Goal: Task Accomplishment & Management: Complete application form

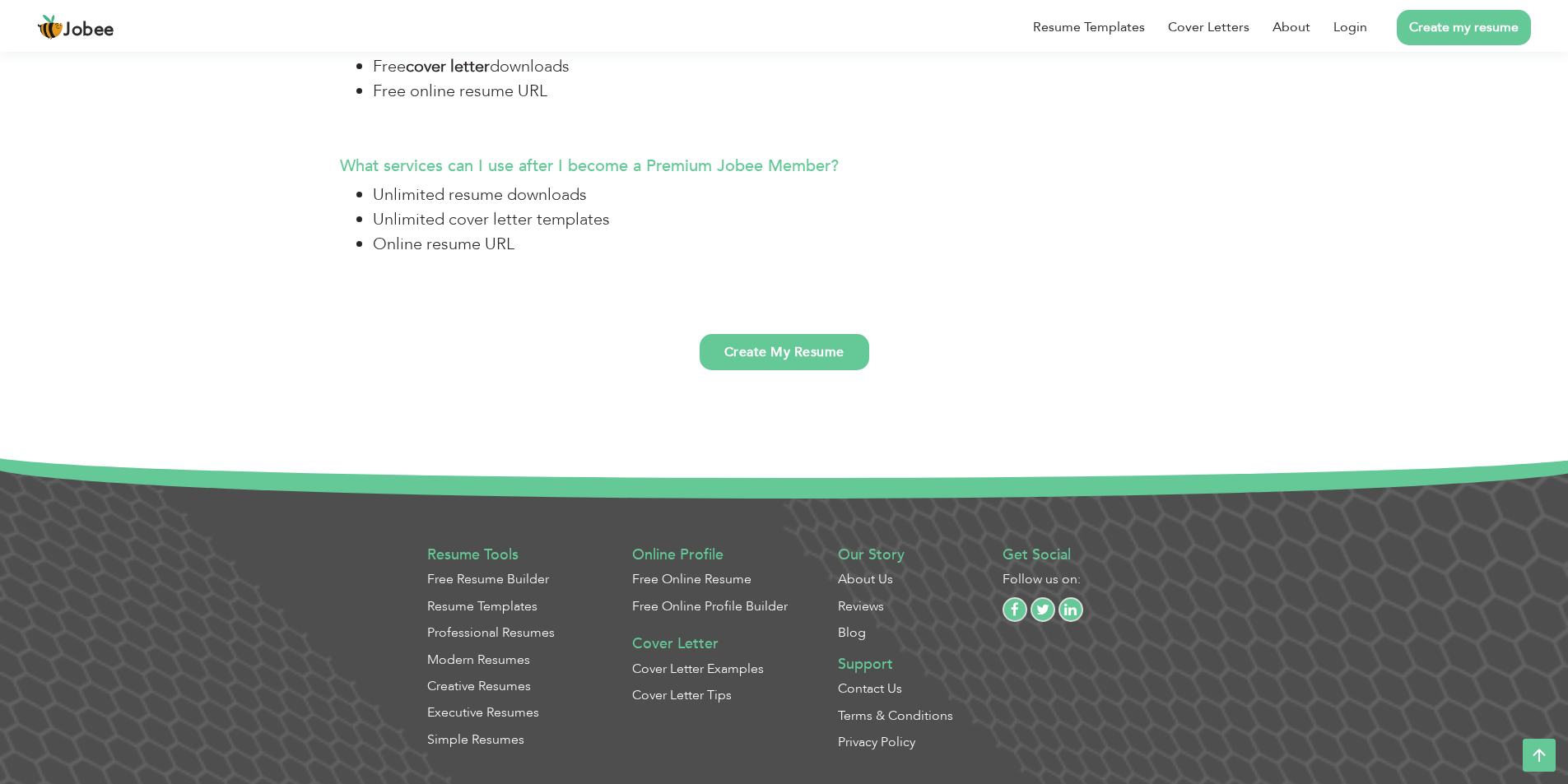
scroll to position [4250, 0]
click at [284, 293] on section "Frequently asked questions. And important keys to success. How is [PERSON_NAME]…" at bounding box center [784, 18] width 1568 height 821
click at [1349, 28] on link "Login" at bounding box center [1350, 27] width 34 height 20
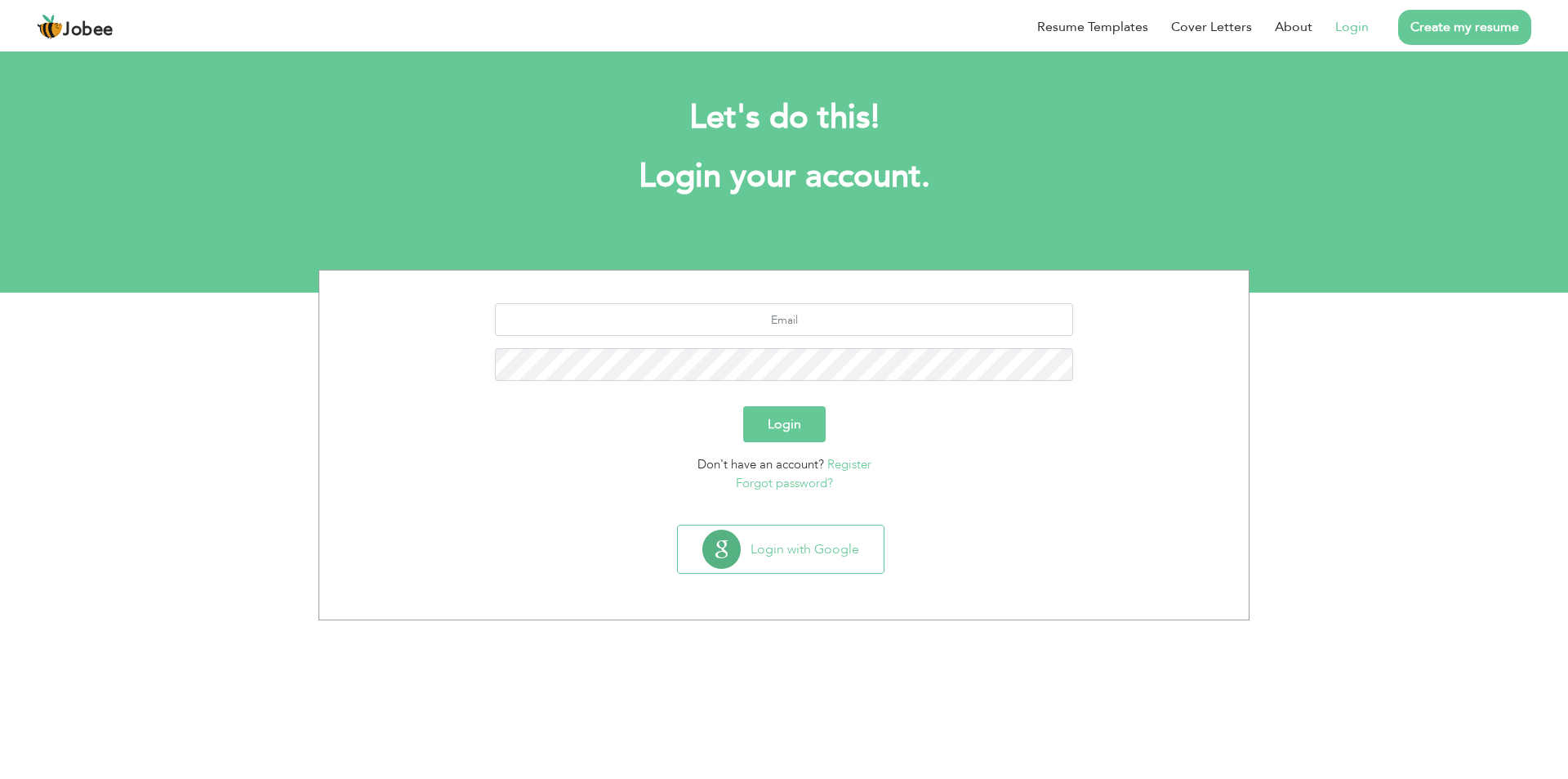
click at [854, 463] on link "Register" at bounding box center [849, 464] width 44 height 16
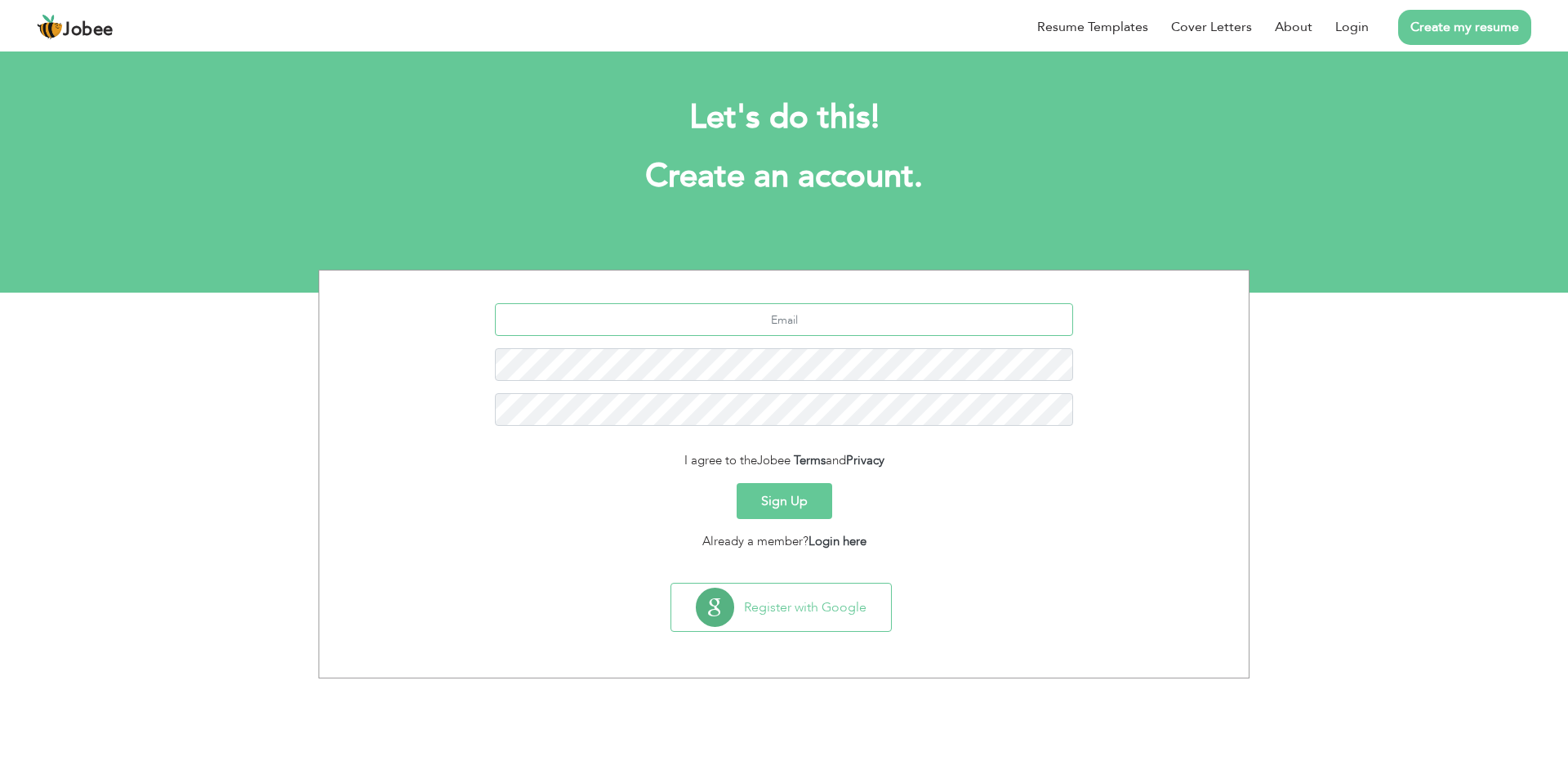
click at [759, 317] on input "text" at bounding box center [784, 319] width 579 height 33
type input "gsm@qenergy.com.pk"
click at [778, 508] on button "Sign Up" at bounding box center [784, 501] width 95 height 36
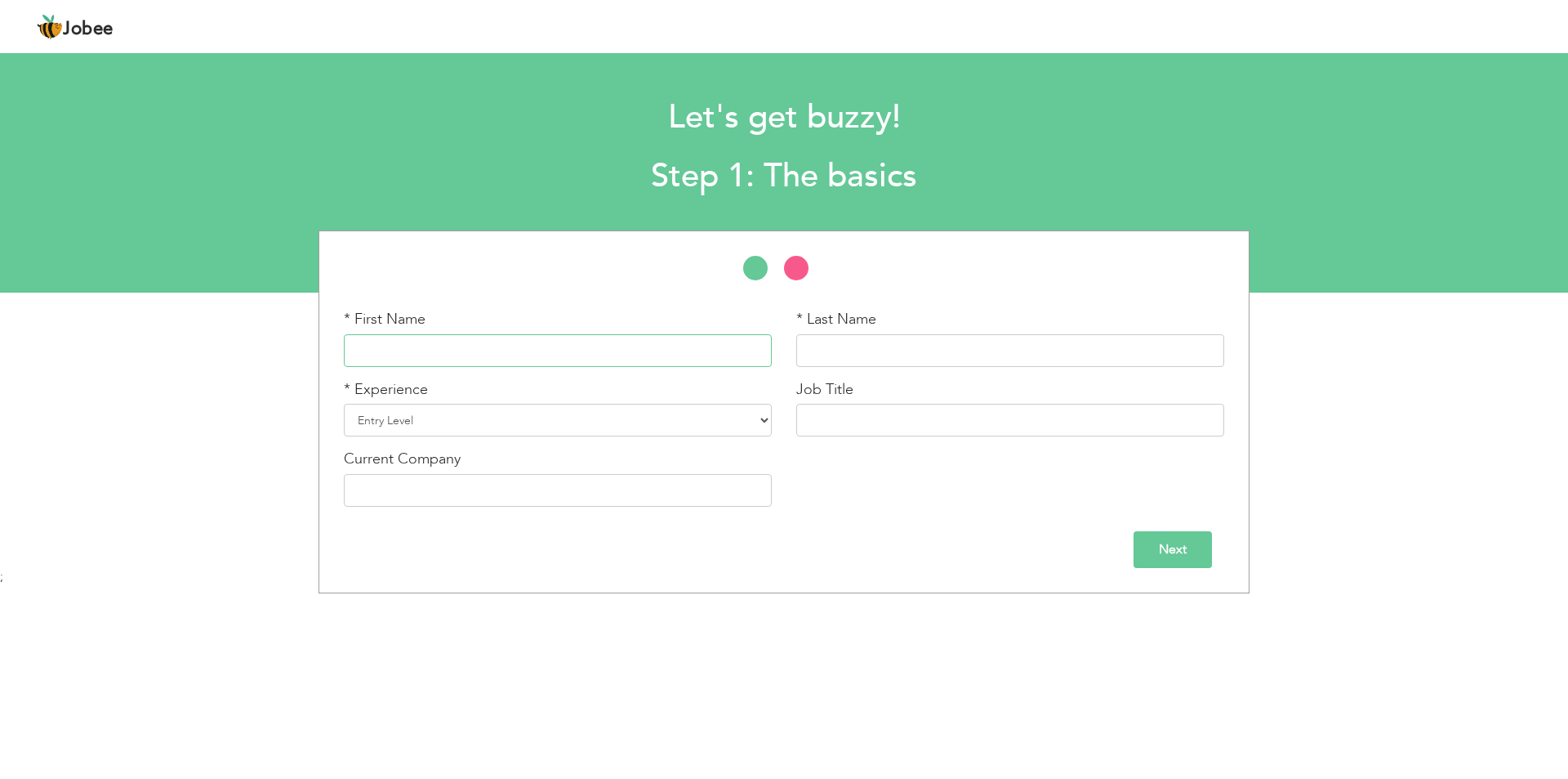
click at [558, 347] on input "text" at bounding box center [558, 350] width 428 height 33
type input "Fatimah"
click at [869, 338] on input "text" at bounding box center [1010, 350] width 428 height 33
type input "Gull"
click at [672, 407] on select "Entry Level Less than 1 Year 1 Year 2 Years 3 Years 4 Years 5 Years 6 Years 7 Y…" at bounding box center [558, 420] width 428 height 33
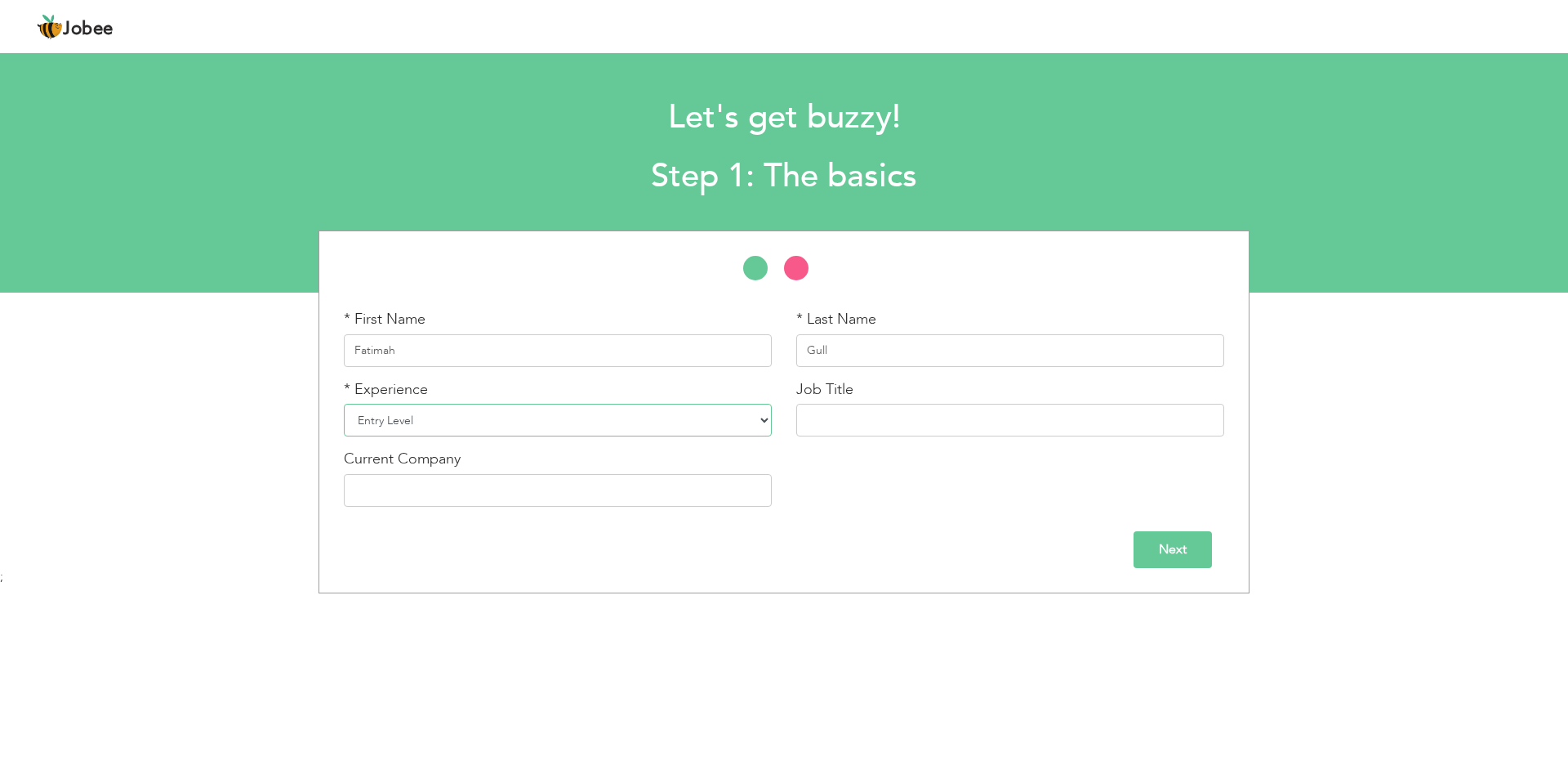
select select "16"
click at [344, 404] on select "Entry Level Less than 1 Year 1 Year 2 Years 3 Years 4 Years 5 Years 6 Years 7 Y…" at bounding box center [558, 420] width 428 height 33
click at [845, 418] on input "text" at bounding box center [1010, 420] width 428 height 33
type input "General Sales Manager"
click at [633, 500] on input "text" at bounding box center [558, 491] width 428 height 33
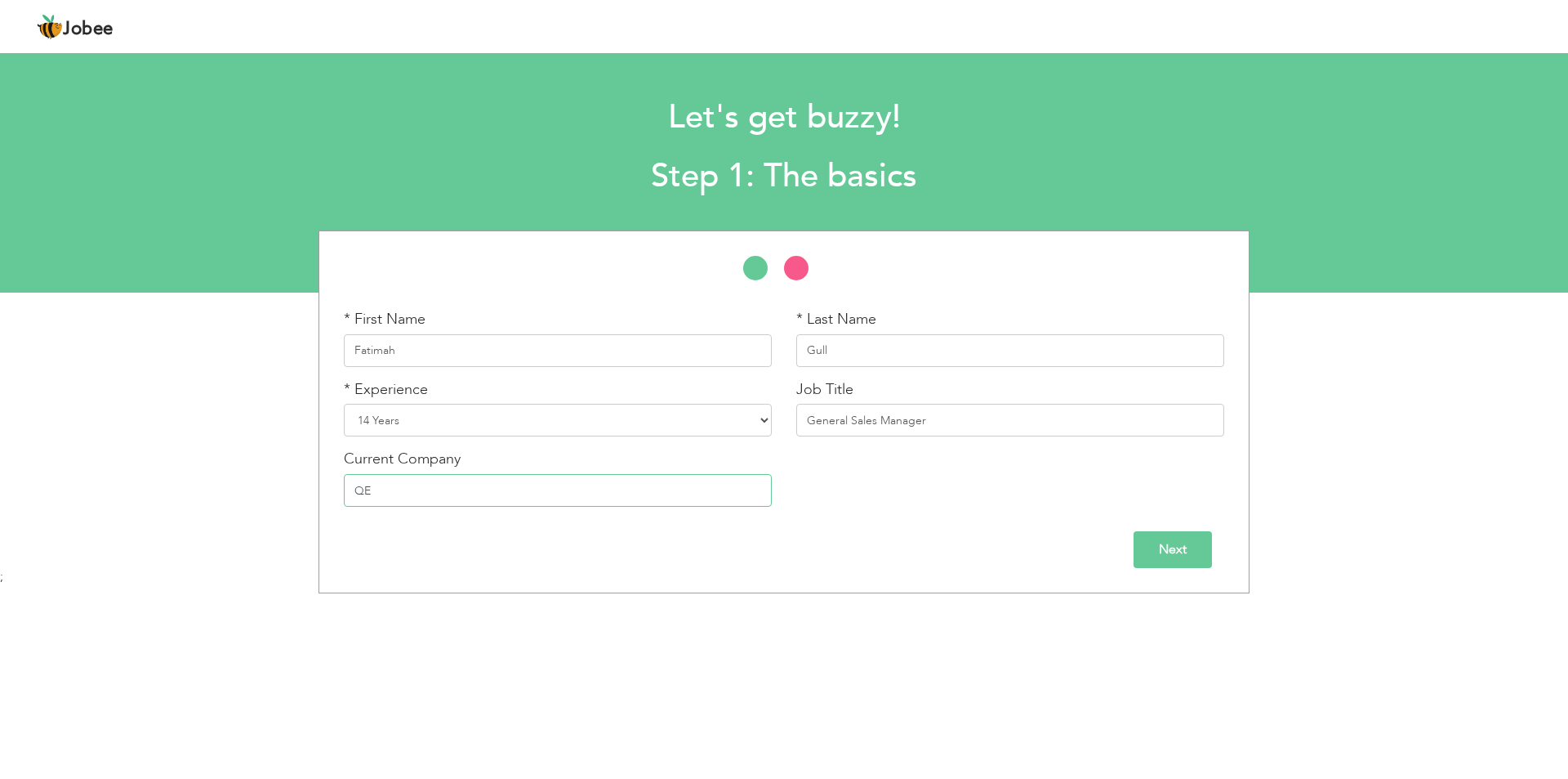
type input "Q"
paste input "Q Renewable Energy Solutions (Pvt) Ltd."
type input "Q Renewable Energy Solutions (Pvt) Ltd."
click at [1173, 551] on input "Next" at bounding box center [1173, 550] width 78 height 36
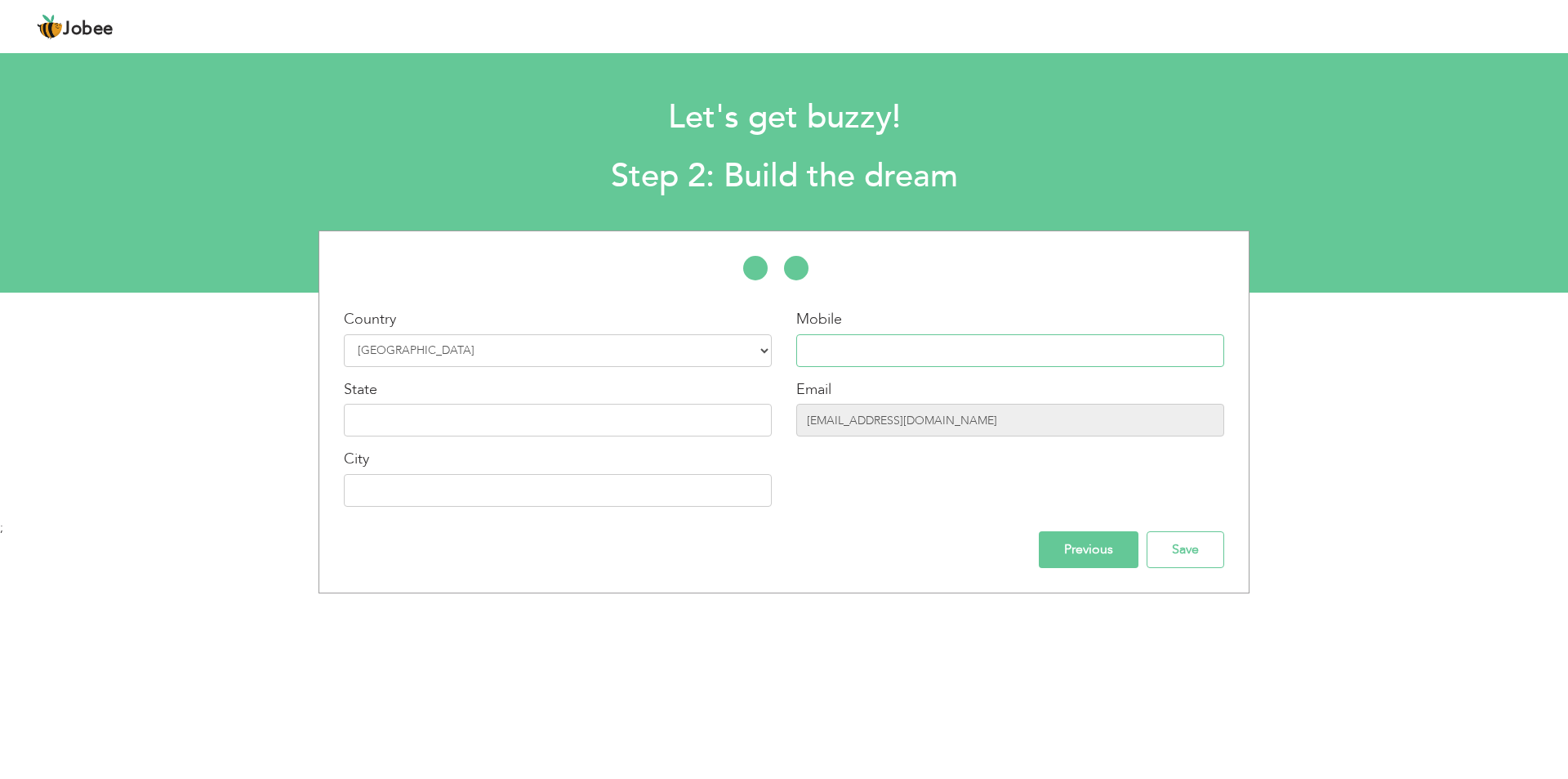
click at [917, 356] on input "text" at bounding box center [1010, 350] width 428 height 33
type input "03290188991"
type input "Lahore"
click at [524, 424] on input "text" at bounding box center [558, 420] width 428 height 33
type input "Pakistan"
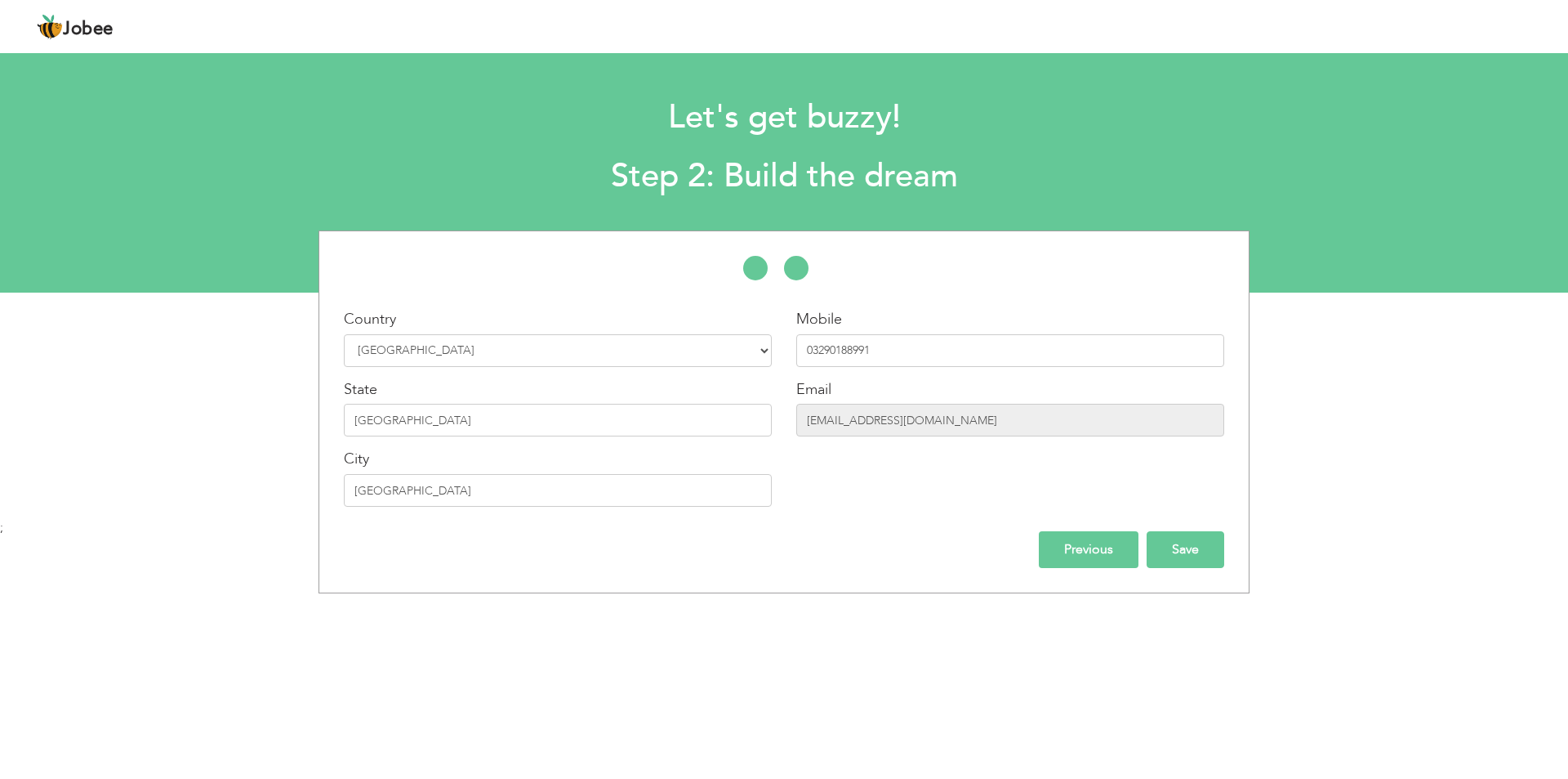
click at [1189, 552] on input "Save" at bounding box center [1185, 550] width 77 height 36
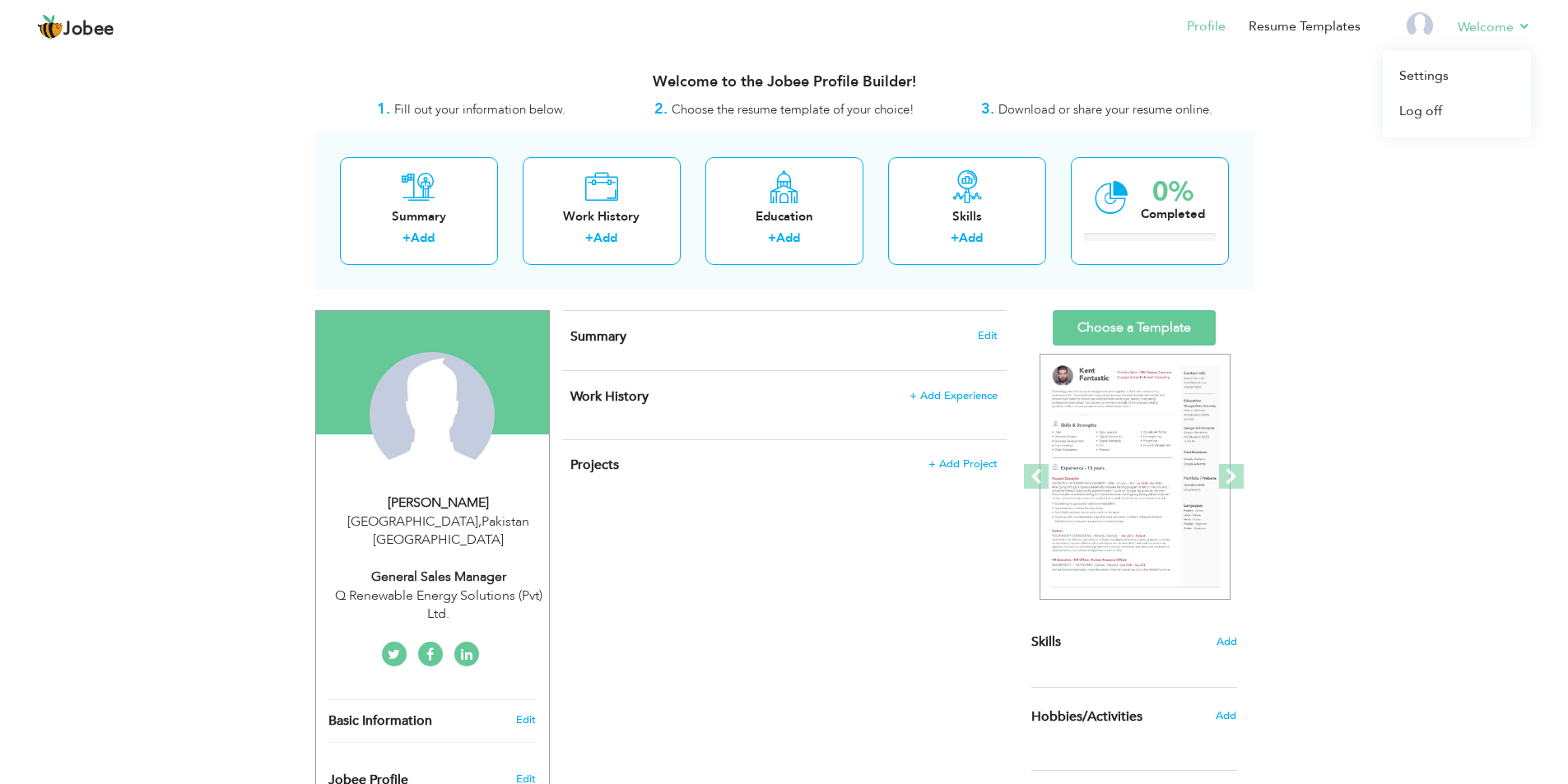
click at [1531, 32] on div "Jobee Profile Resume Templates Resume Templates Cover Letters About My Resume W…" at bounding box center [784, 27] width 1519 height 44
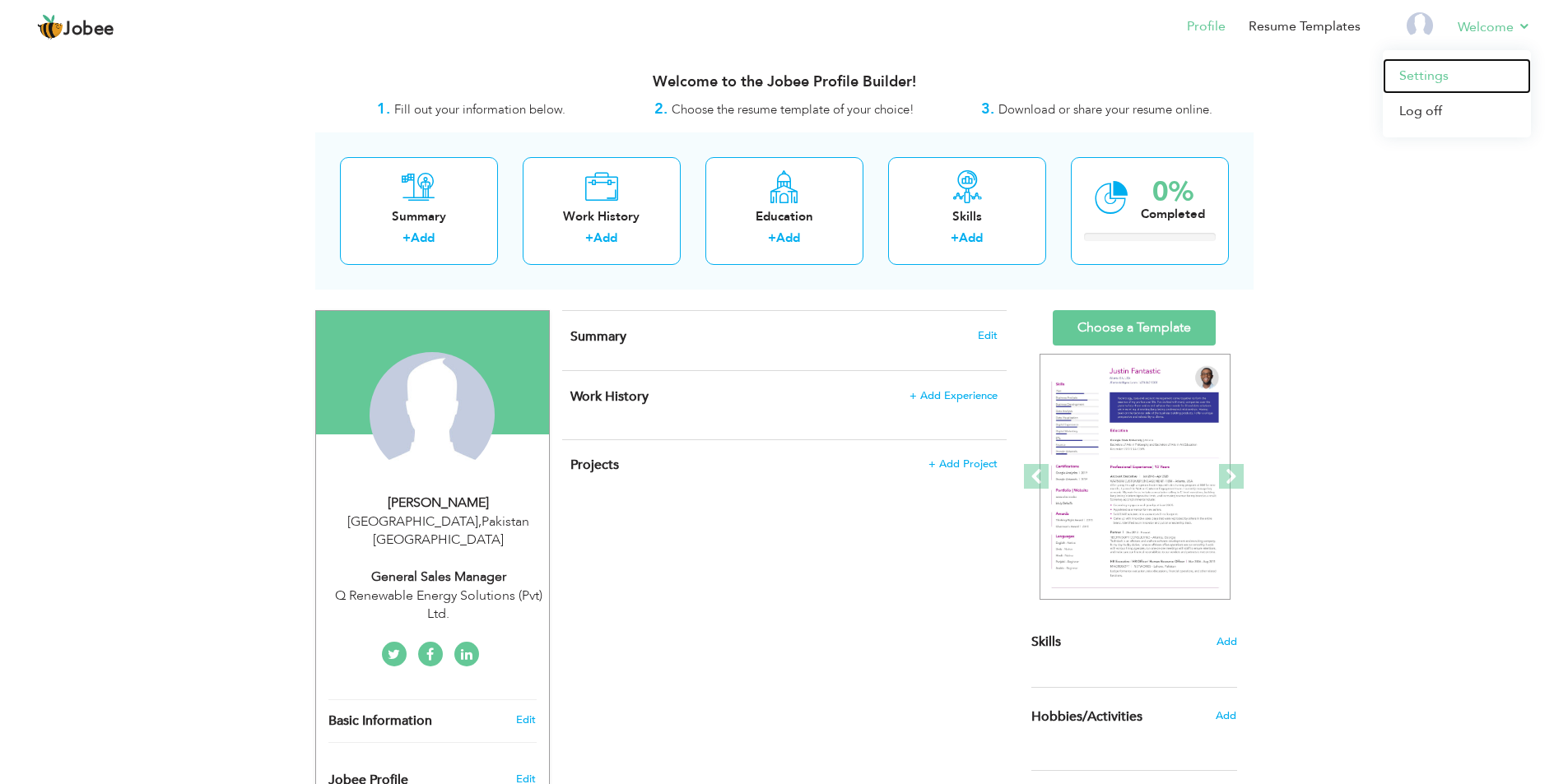
click at [1442, 69] on link "Settings" at bounding box center [1457, 76] width 148 height 36
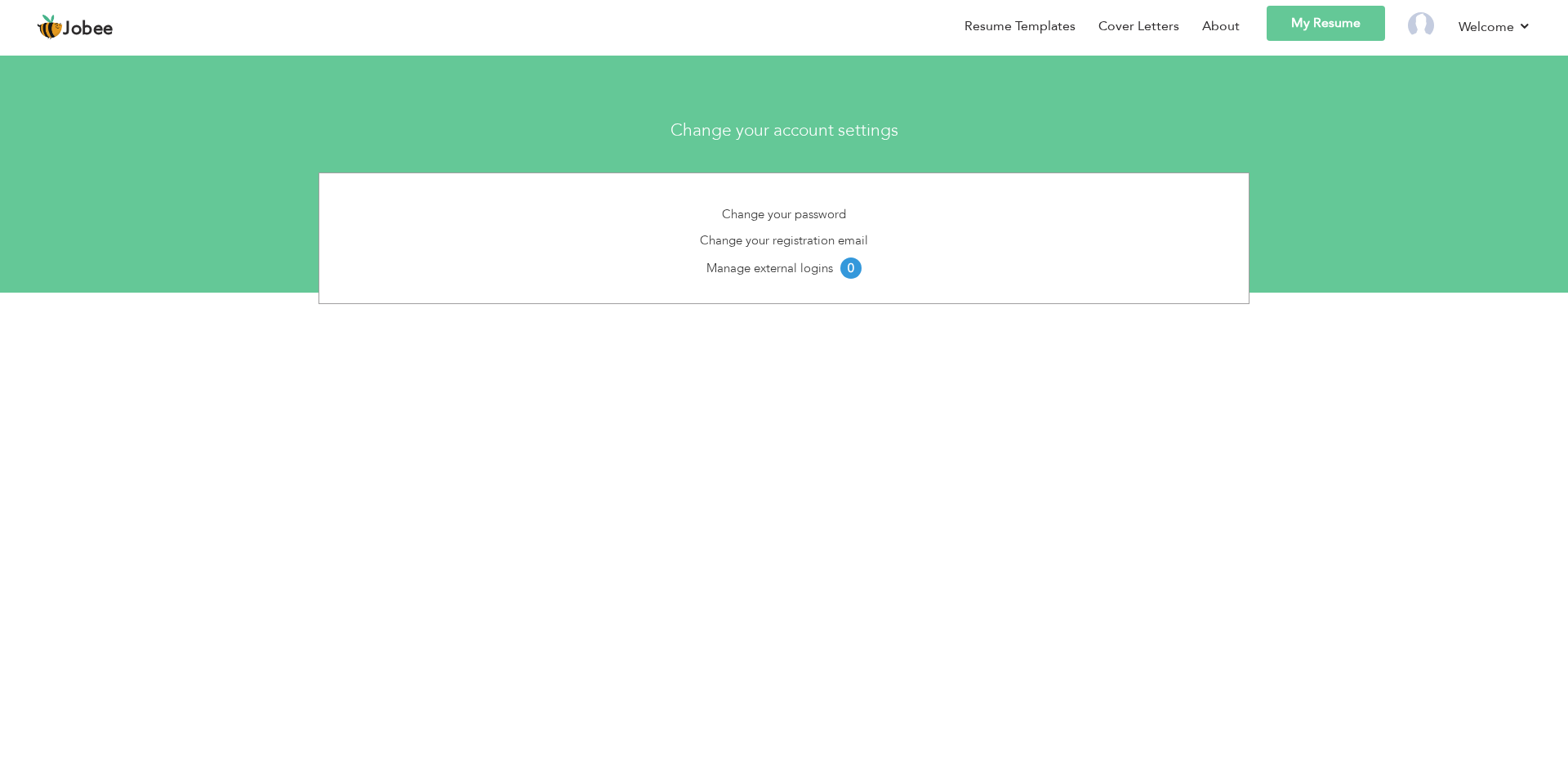
click at [759, 418] on body "Jobee Back to Profile Resume Templates Resume Templates Cover Letters About My …" at bounding box center [784, 387] width 1568 height 774
click at [97, 35] on span "Jobee" at bounding box center [88, 29] width 51 height 18
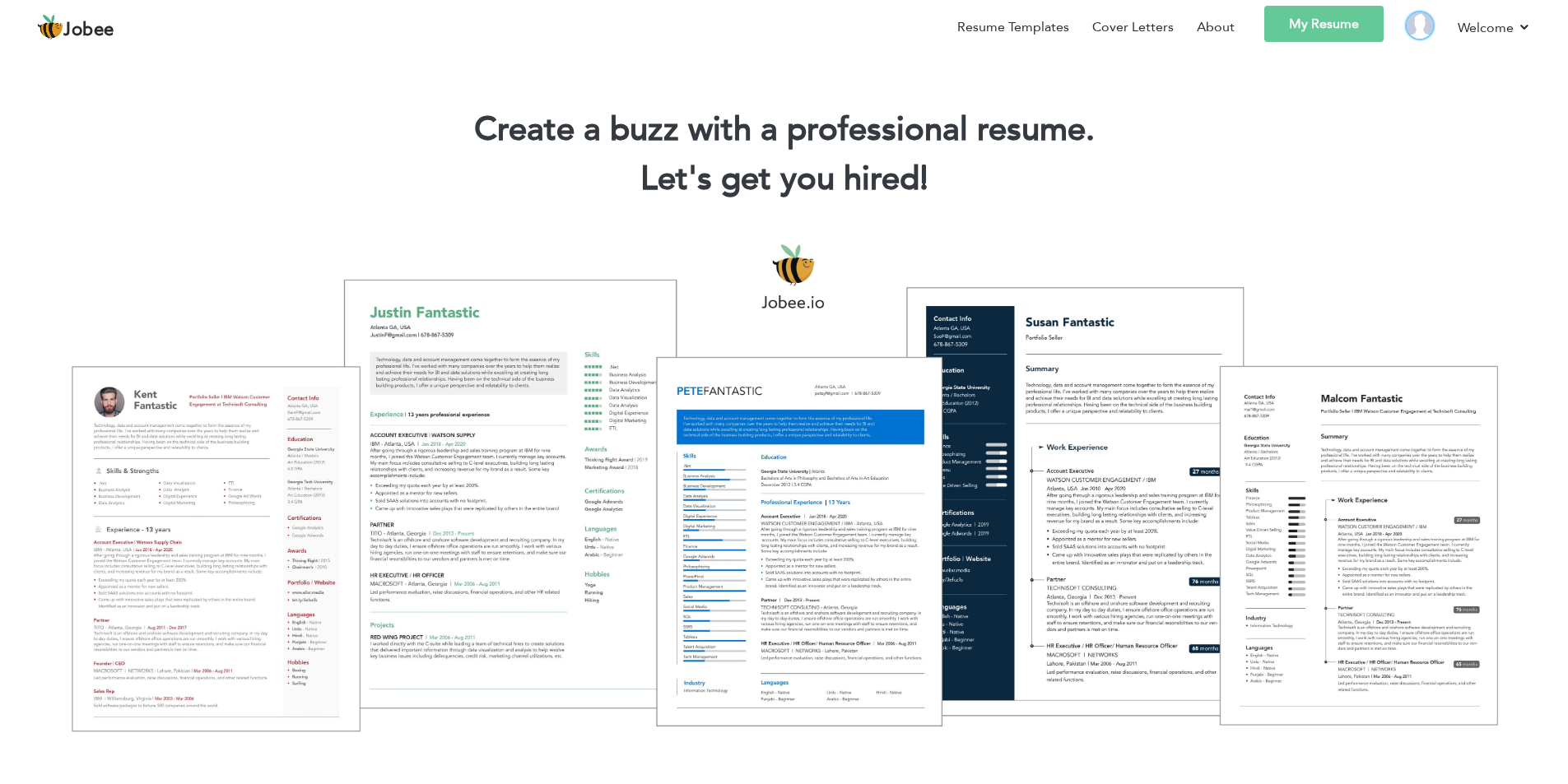
click at [1418, 27] on img at bounding box center [1420, 25] width 27 height 27
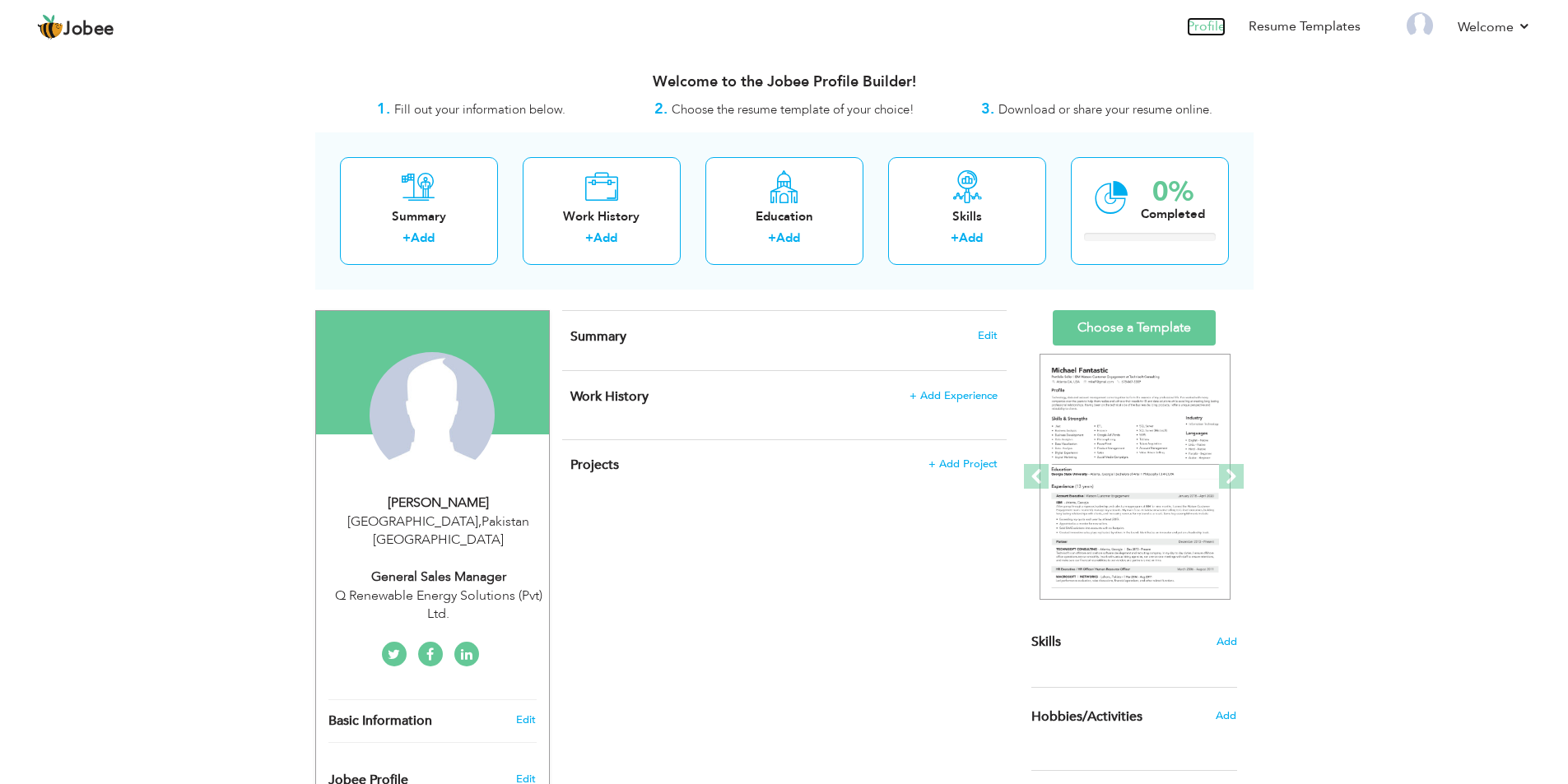
click at [1211, 23] on link "Profile" at bounding box center [1206, 27] width 38 height 19
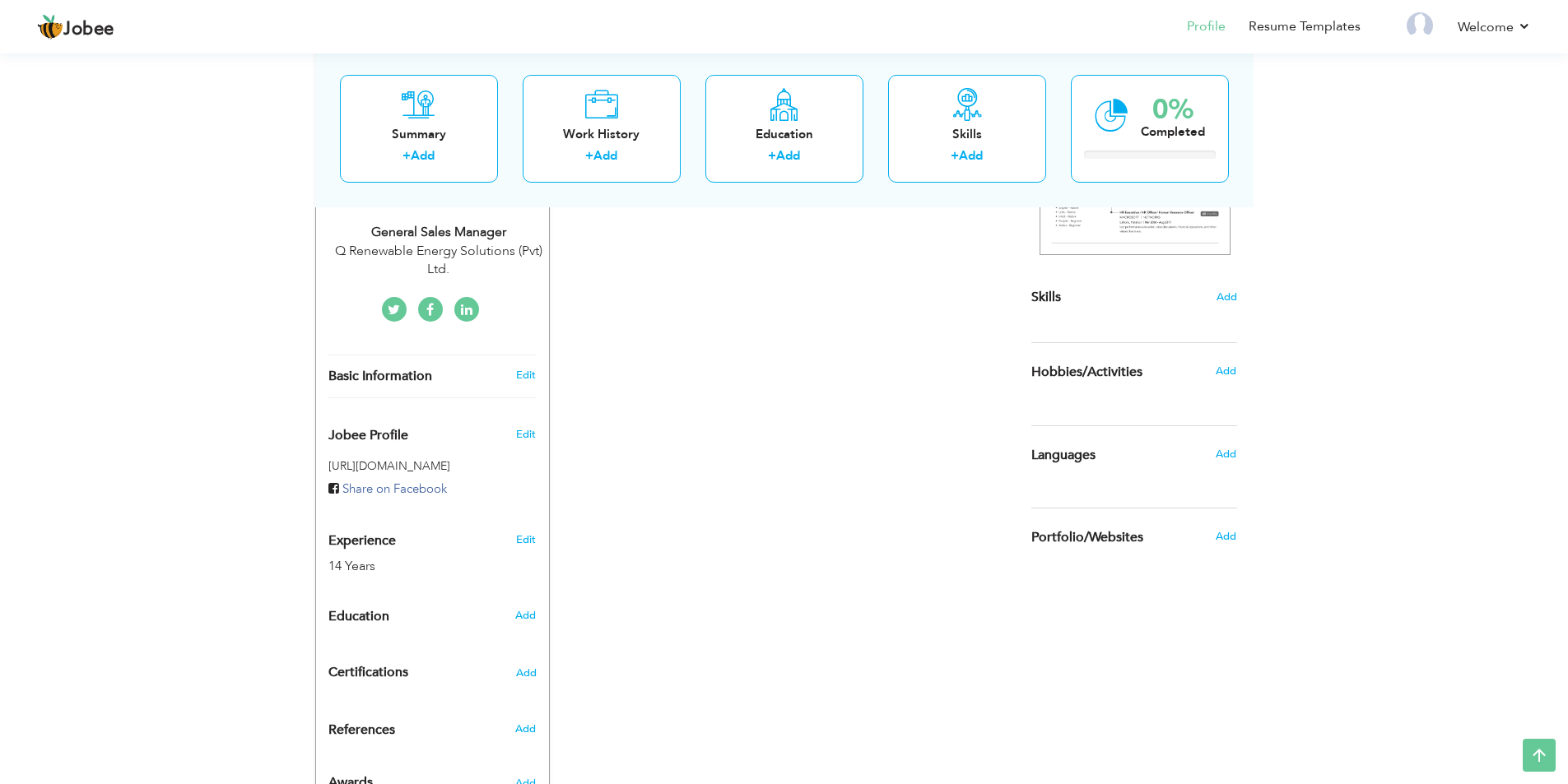
scroll to position [397, 0]
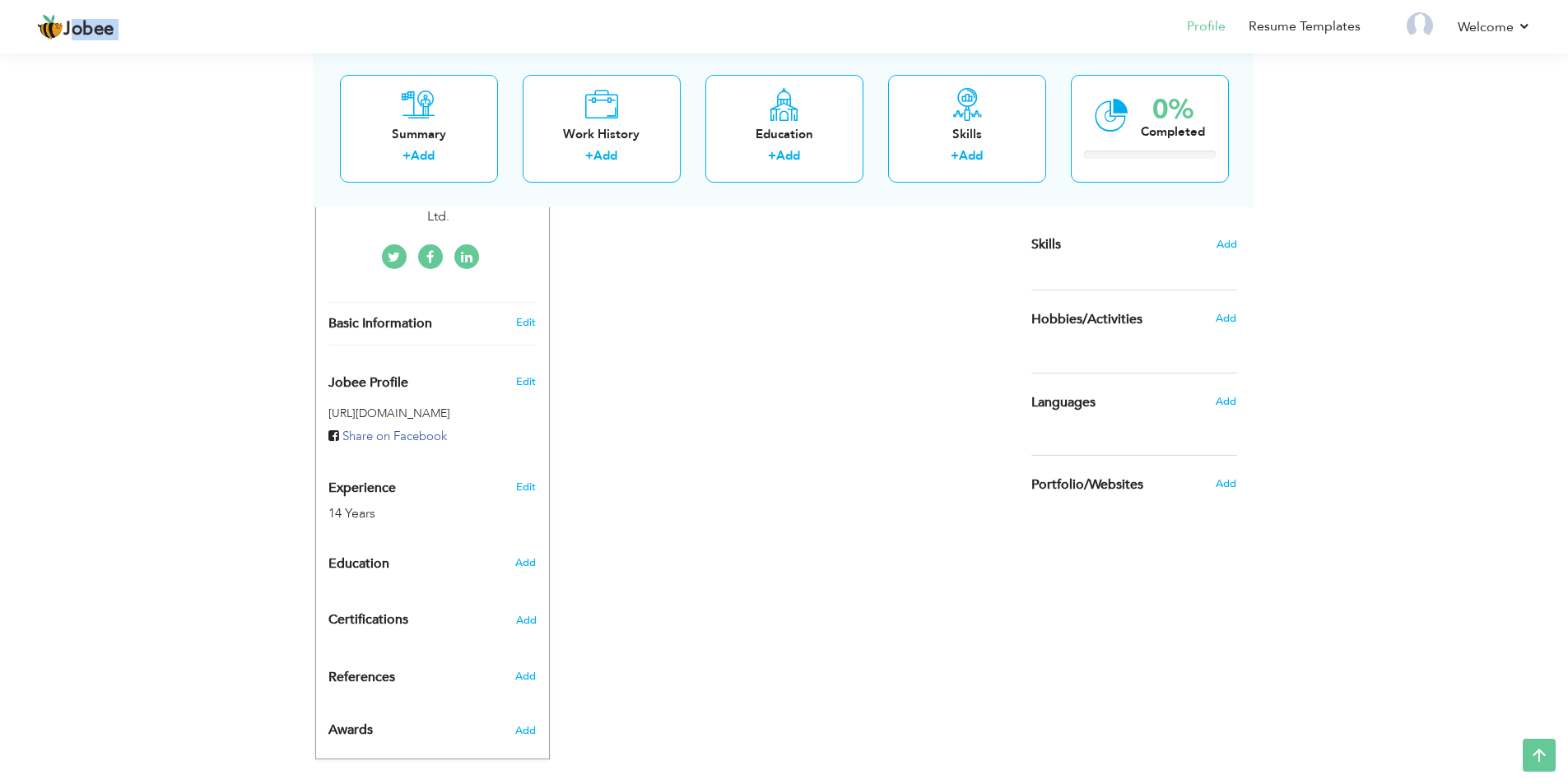
drag, startPoint x: 71, startPoint y: 13, endPoint x: 71, endPoint y: 22, distance: 9.0
click at [71, 21] on div "Jobee Profile Resume Templates Resume Templates Cover Letters About My Resume W…" at bounding box center [784, 27] width 1519 height 44
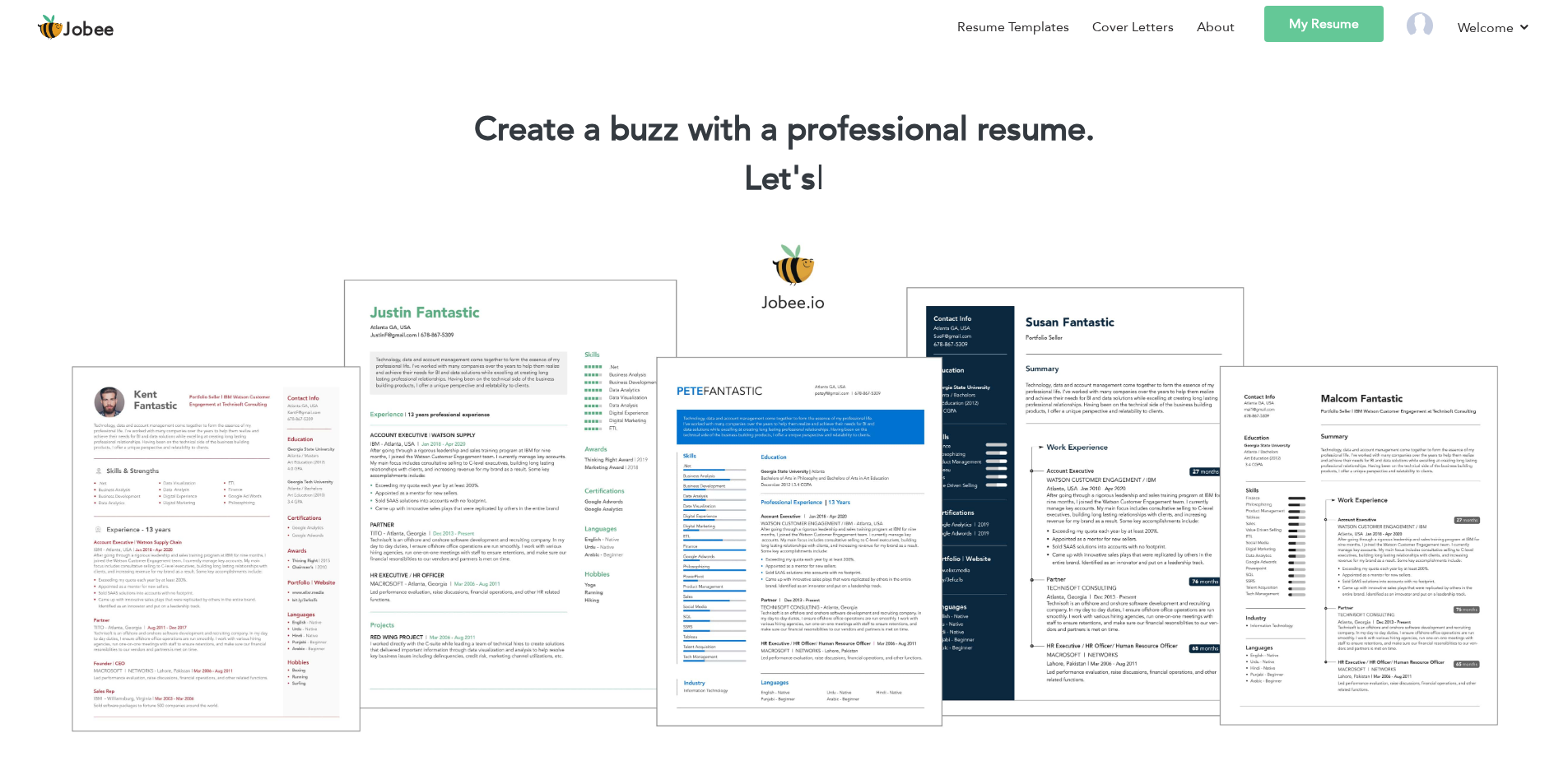
click at [1330, 31] on link "My Resume" at bounding box center [1323, 24] width 119 height 37
click at [132, 32] on div "Resume Templates Cover Letters About My Resume Welcome Settings Log off" at bounding box center [784, 29] width 1494 height 48
click at [109, 28] on span "Jobee" at bounding box center [89, 30] width 51 height 18
